Goal: Find specific page/section: Find specific page/section

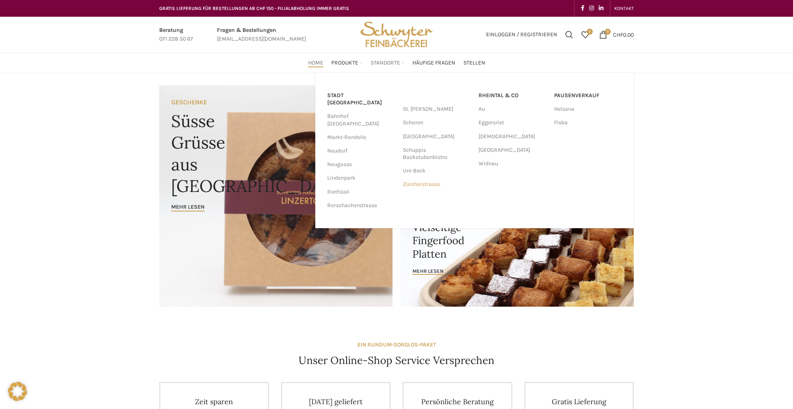
click at [429, 184] on link "Zürcherstrasse" at bounding box center [437, 184] width 68 height 14
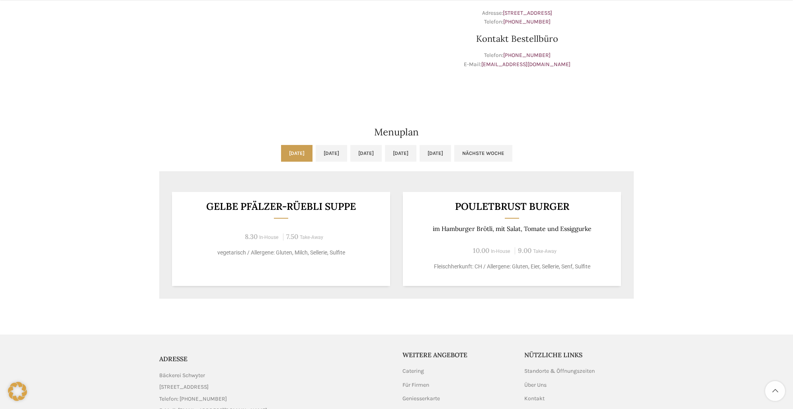
scroll to position [290, 0]
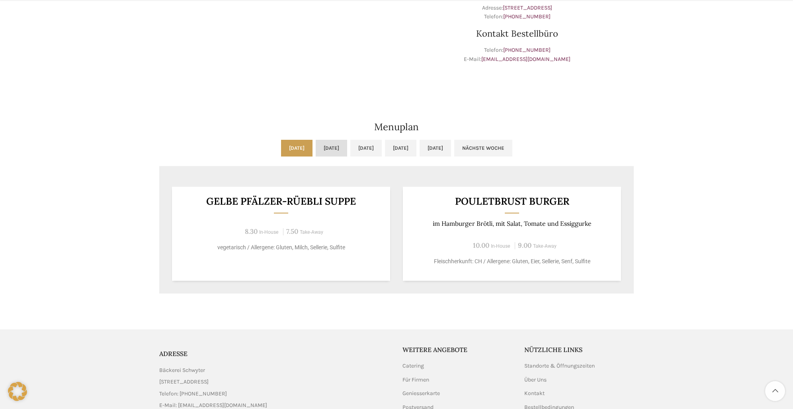
click at [325, 148] on link "[DATE]" at bounding box center [330, 148] width 31 height 17
click at [281, 140] on link "[DATE]" at bounding box center [296, 148] width 31 height 17
click at [315, 149] on link "[DATE]" at bounding box center [330, 148] width 31 height 17
click at [350, 144] on link "[DATE]" at bounding box center [365, 148] width 31 height 17
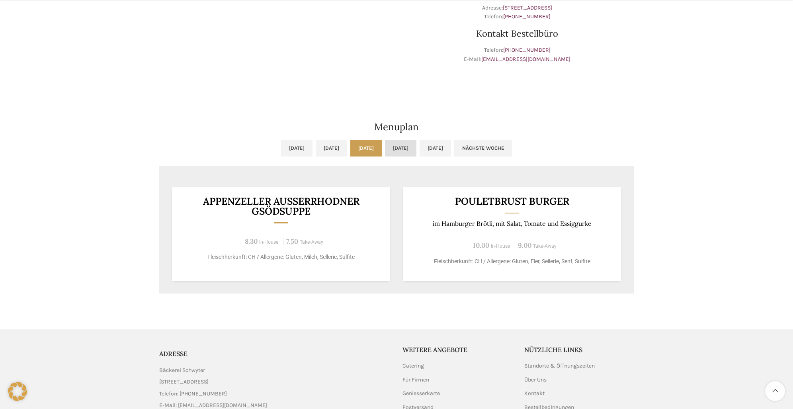
click at [397, 147] on link "[DATE]" at bounding box center [400, 148] width 31 height 17
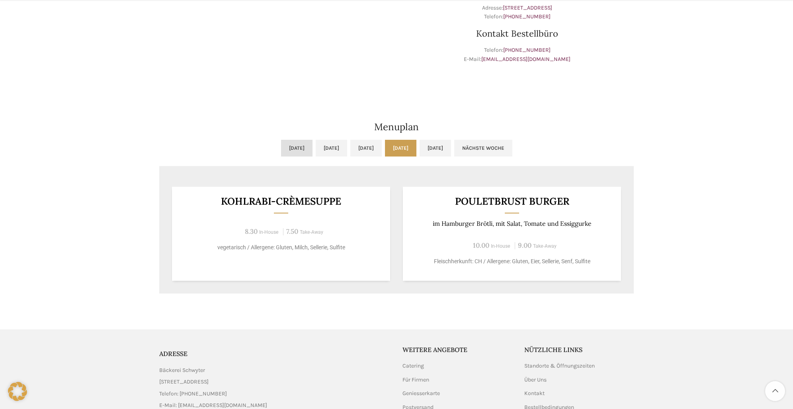
click at [281, 144] on link "[DATE]" at bounding box center [296, 148] width 31 height 17
click at [522, 138] on div "[DATE] [DATE] [DATE] [DATE] [DATE] Nächste Woche Vorige Woche [DATE] [DATE] [DA…" at bounding box center [396, 217] width 482 height 162
click at [501, 140] on ul "[DATE] [DATE] [DATE] [DATE] [DATE] Nächste Woche" at bounding box center [396, 153] width 474 height 26
click at [451, 145] on link "[DATE]" at bounding box center [434, 148] width 31 height 17
click at [512, 150] on link "Nächste Woche" at bounding box center [483, 148] width 58 height 17
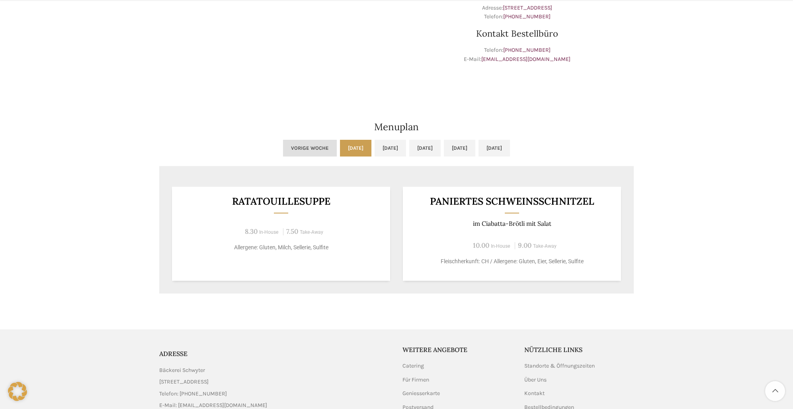
click at [284, 151] on link "Vorige Woche" at bounding box center [310, 148] width 54 height 17
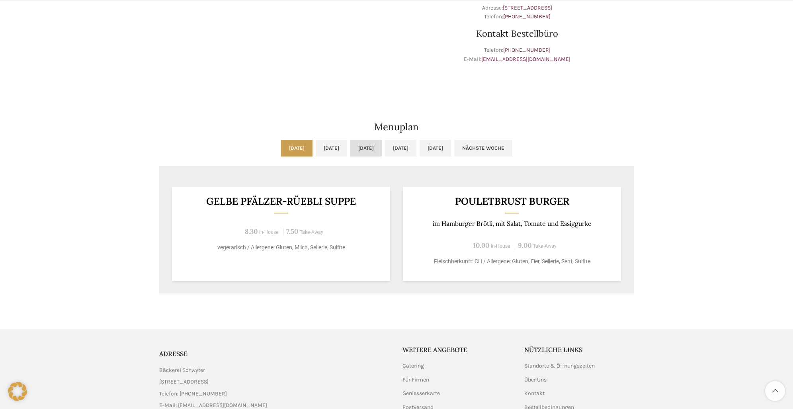
click at [351, 150] on link "[DATE]" at bounding box center [365, 148] width 31 height 17
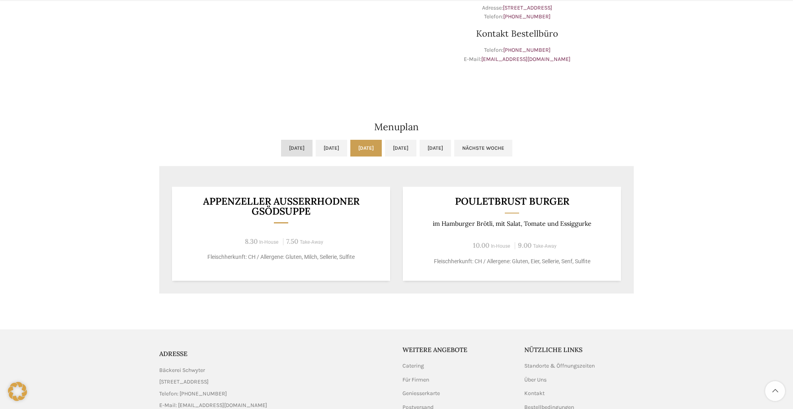
click at [281, 148] on link "[DATE]" at bounding box center [296, 148] width 31 height 17
